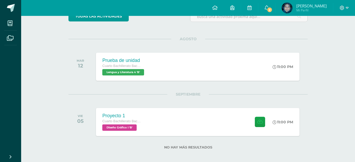
scroll to position [56, 0]
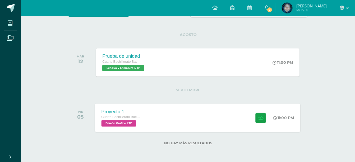
click at [180, 124] on div "Proyecto 1 Cuarto Bachillerato Bachillerato en CCLL con Orientación en Diseño G…" at bounding box center [197, 117] width 205 height 28
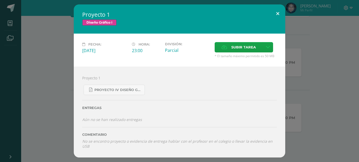
click at [279, 17] on button at bounding box center [277, 13] width 15 height 18
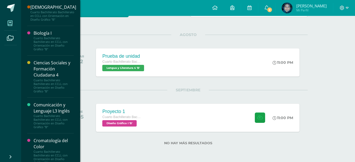
click at [7, 28] on span at bounding box center [10, 23] width 12 height 12
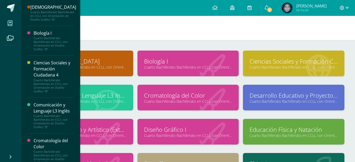
click at [184, 98] on link "Cromatología del Color" at bounding box center [188, 95] width 88 height 8
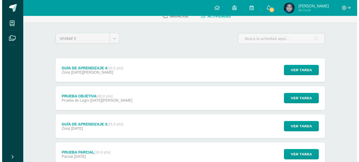
scroll to position [72, 0]
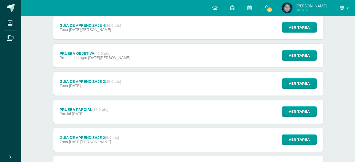
click at [207, 89] on div "GUÍA DE APRENDIZAJE 3 (25.0 pts) Zona 28 de Julio Ver tarea GUÍA DE APRENDIZAJE…" at bounding box center [188, 84] width 270 height 24
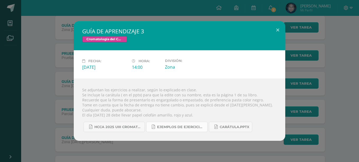
click at [186, 128] on span "EJEMPLOS DE EJERCICIOS.pdf" at bounding box center [181, 127] width 48 height 4
